Goal: Entertainment & Leisure: Consume media (video, audio)

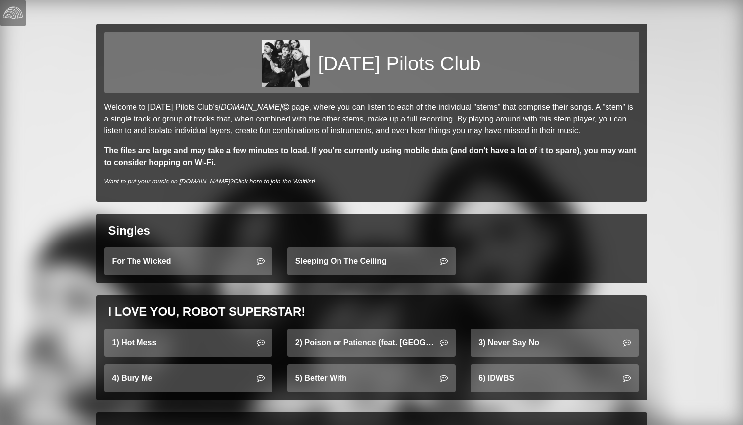
scroll to position [82, 0]
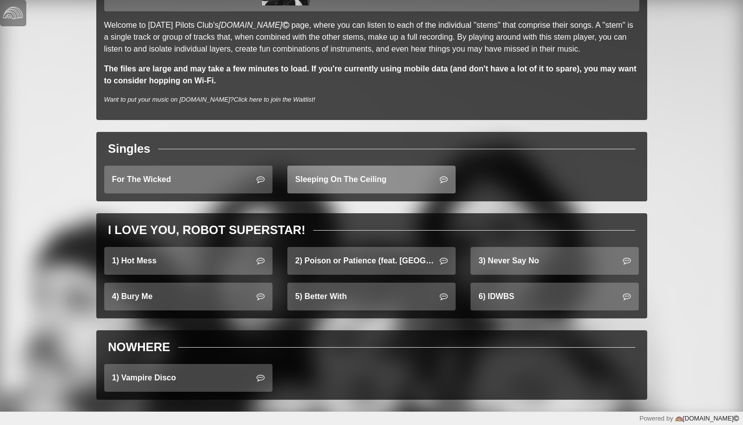
click at [293, 185] on link "Sleeping On The Ceiling" at bounding box center [371, 180] width 168 height 28
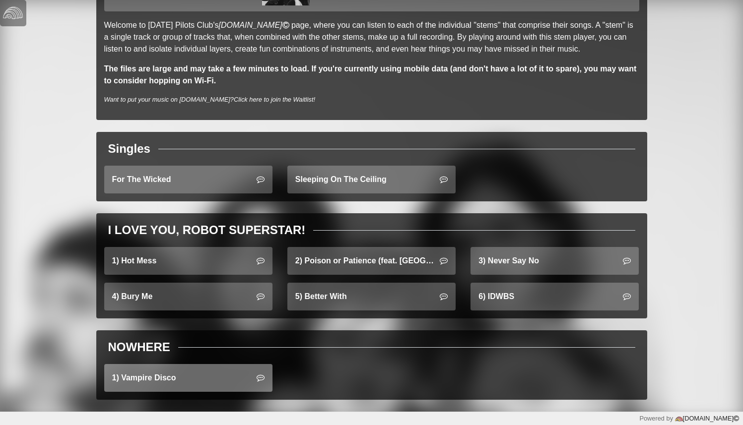
click at [189, 372] on link "1) Vampire Disco" at bounding box center [188, 378] width 168 height 28
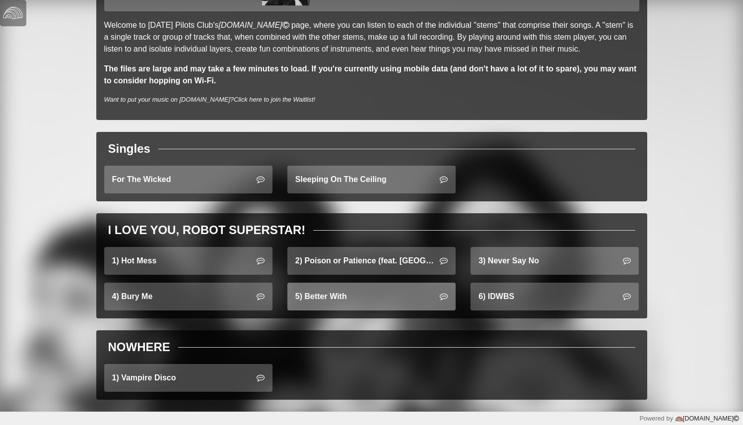
click at [372, 297] on link "5) Better With" at bounding box center [371, 297] width 168 height 28
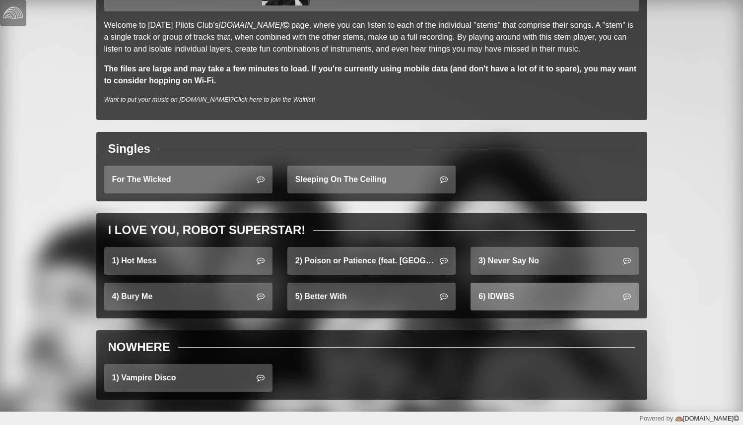
click at [511, 291] on link "6) IDWBS" at bounding box center [554, 297] width 168 height 28
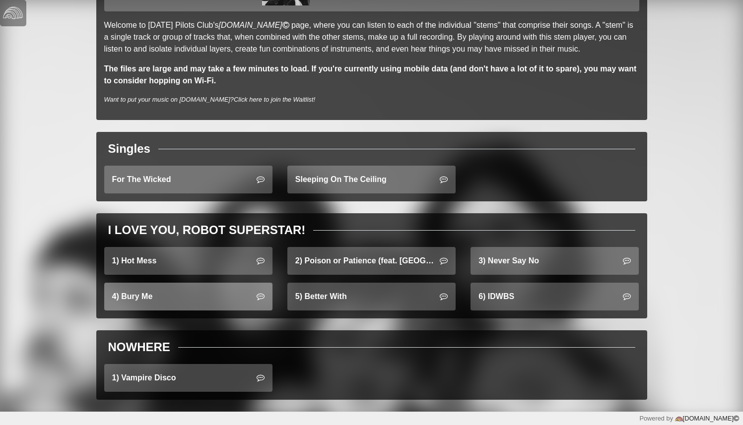
click at [166, 297] on link "4) Bury Me" at bounding box center [188, 297] width 168 height 28
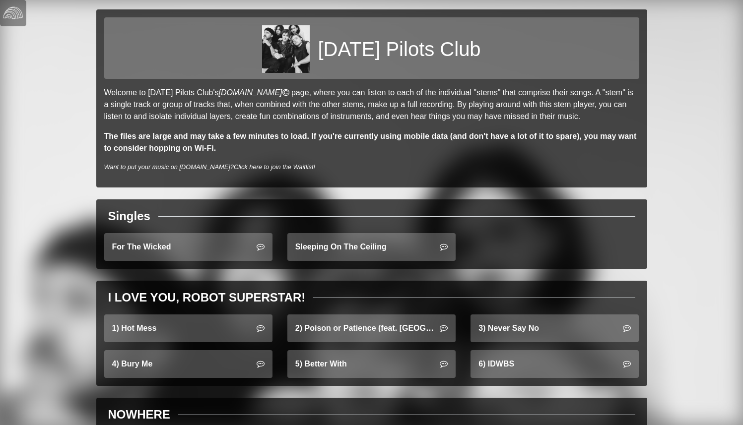
scroll to position [0, 0]
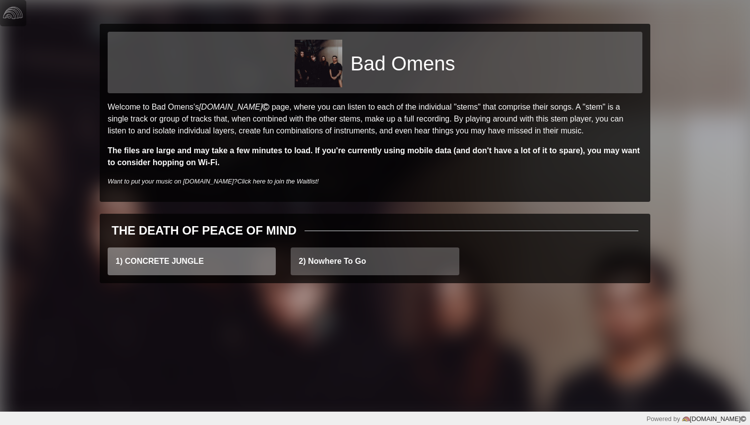
click at [182, 259] on link "1) CONCRETE JUNGLE" at bounding box center [192, 262] width 168 height 28
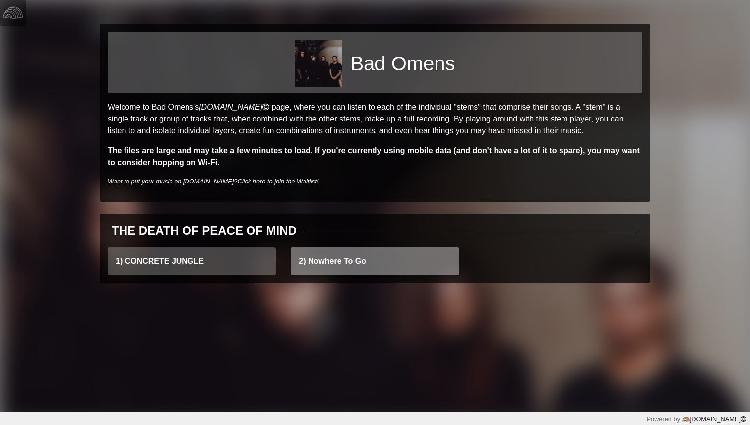
click at [362, 257] on link "2) Nowhere To Go" at bounding box center [375, 262] width 168 height 28
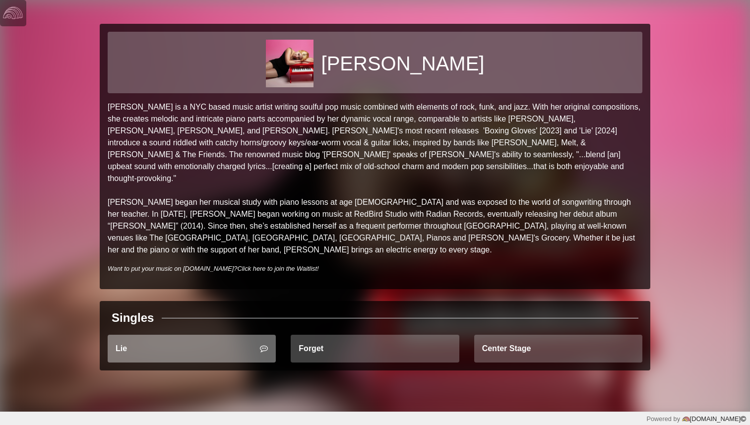
click at [174, 335] on link "Lie" at bounding box center [192, 349] width 168 height 28
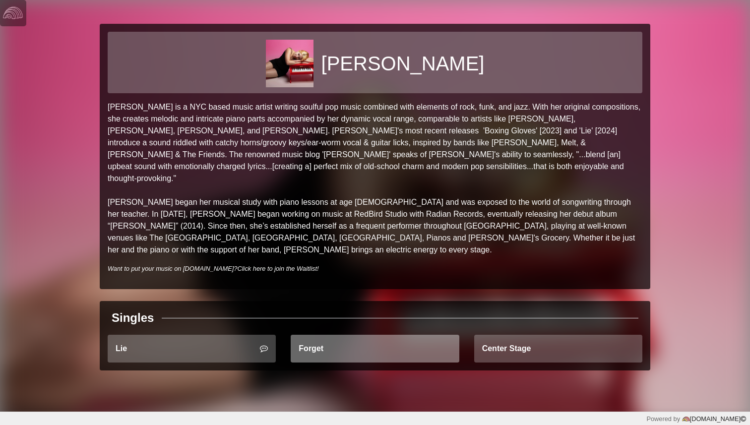
click at [359, 335] on link "Forget" at bounding box center [375, 349] width 168 height 28
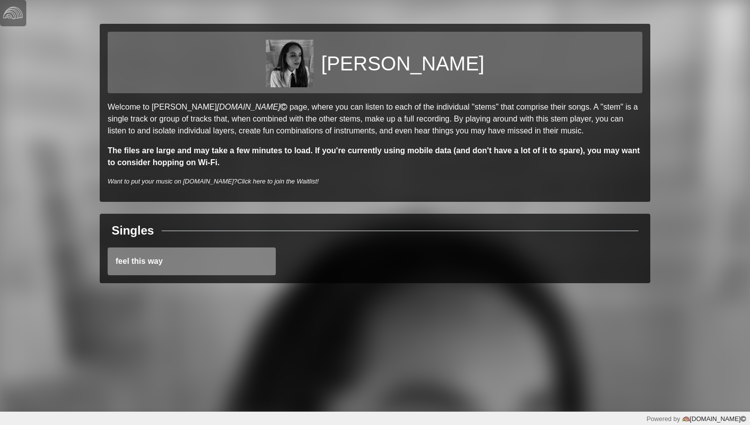
click at [132, 255] on link "feel this way" at bounding box center [192, 262] width 168 height 28
